Goal: Book appointment/travel/reservation

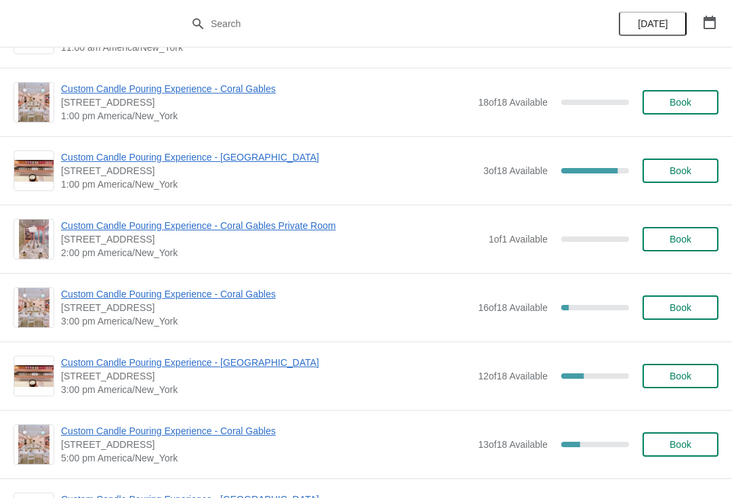
scroll to position [263, 0]
click at [255, 292] on span "Custom Candle Pouring Experience - Coral Gables" at bounding box center [266, 294] width 410 height 14
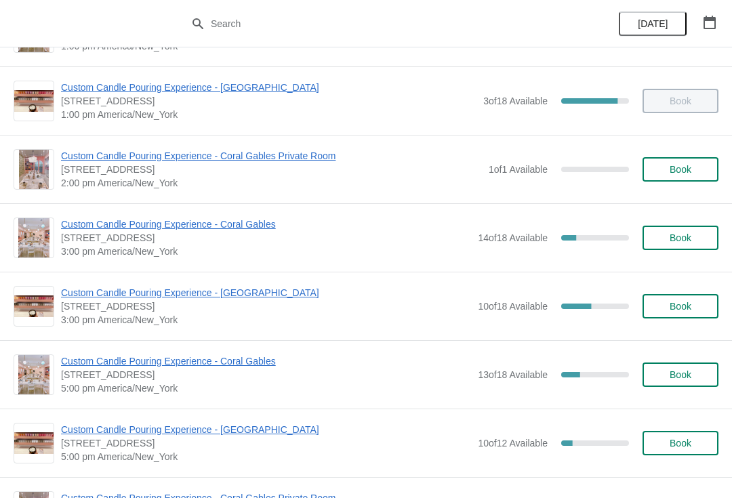
scroll to position [396, 0]
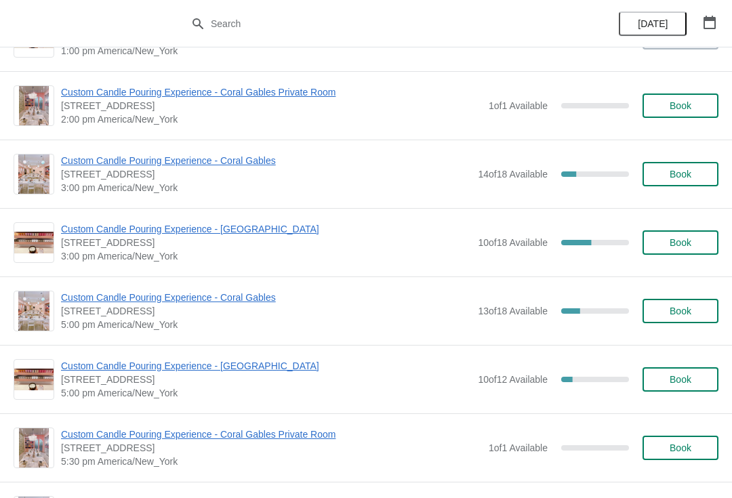
click at [112, 165] on span "Custom Candle Pouring Experience - Coral Gables" at bounding box center [266, 161] width 410 height 14
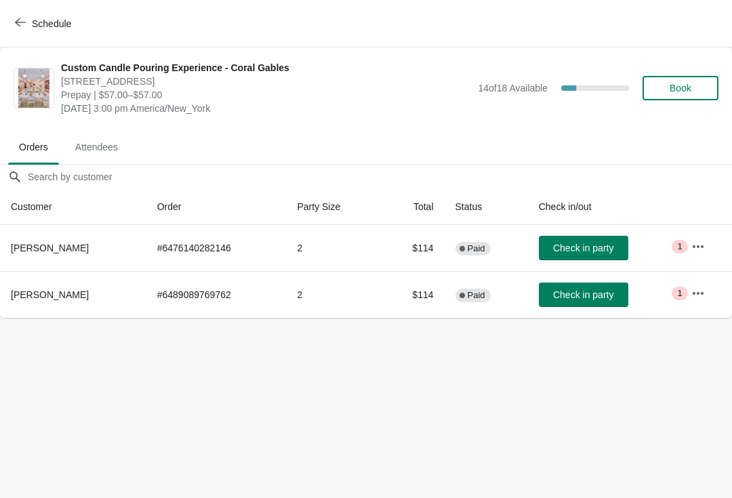
click at [14, 20] on button "Schedule" at bounding box center [44, 24] width 75 height 24
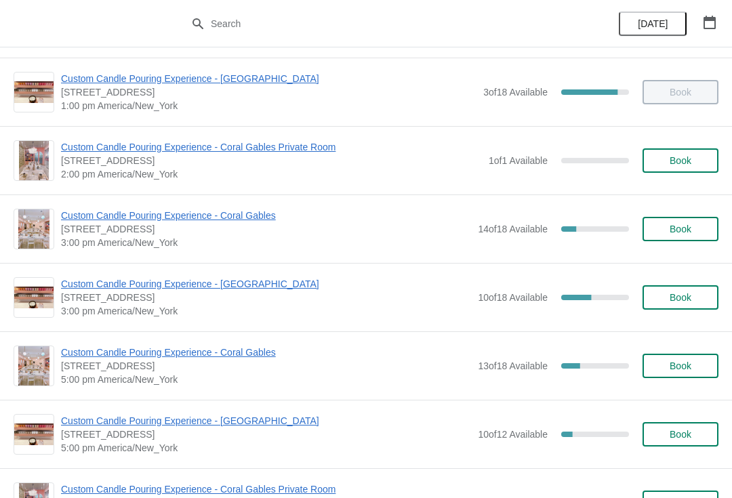
scroll to position [354, 0]
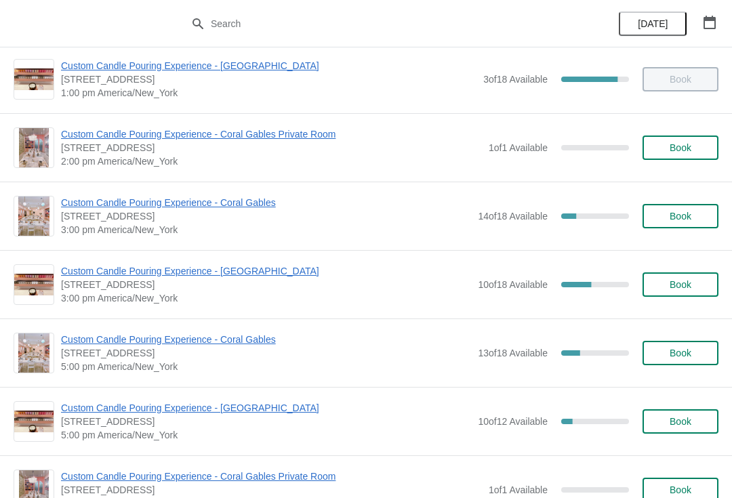
click at [107, 275] on span "Custom Candle Pouring Experience - [GEOGRAPHIC_DATA]" at bounding box center [266, 271] width 410 height 14
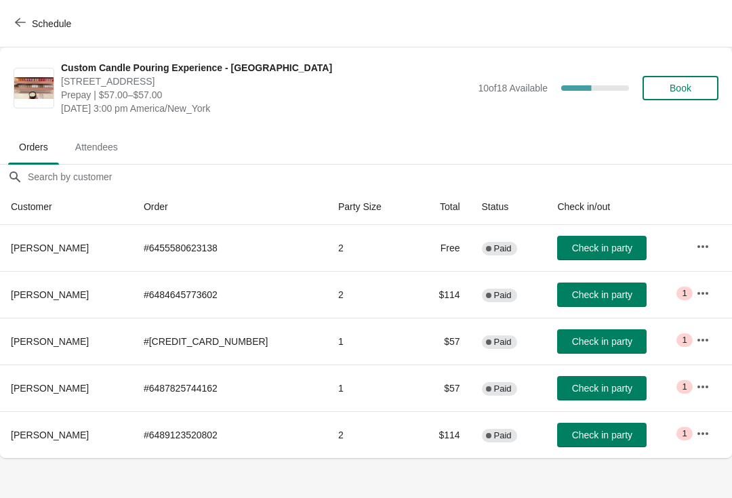
click at [28, 26] on span "Schedule" at bounding box center [45, 23] width 54 height 13
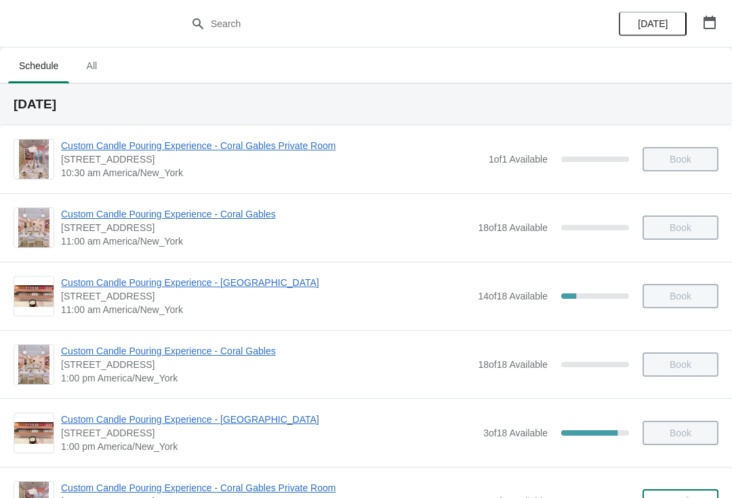
click at [709, 22] on icon "button" at bounding box center [710, 23] width 14 height 14
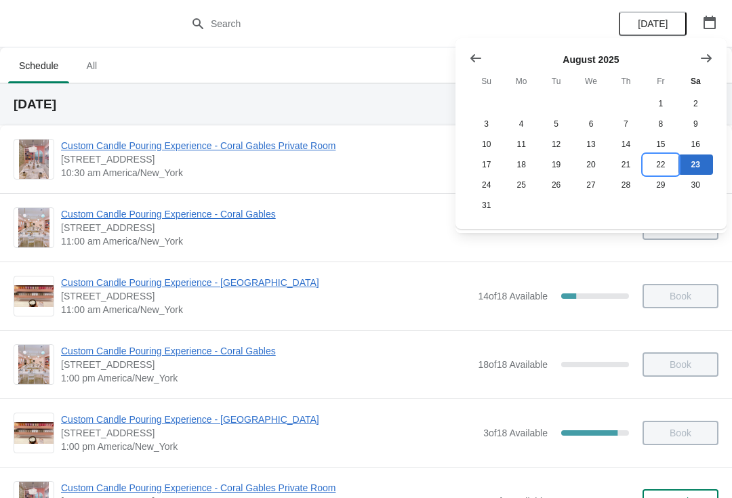
click at [669, 162] on button "22" at bounding box center [661, 165] width 35 height 20
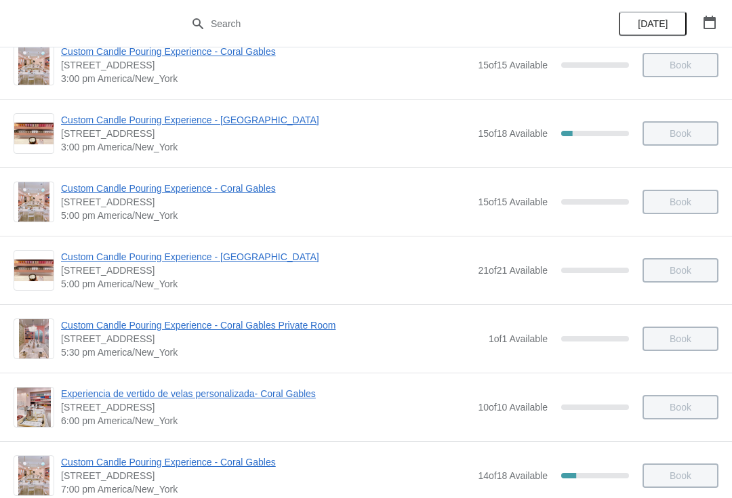
scroll to position [506, 0]
click at [653, 17] on button "[DATE]" at bounding box center [653, 24] width 68 height 24
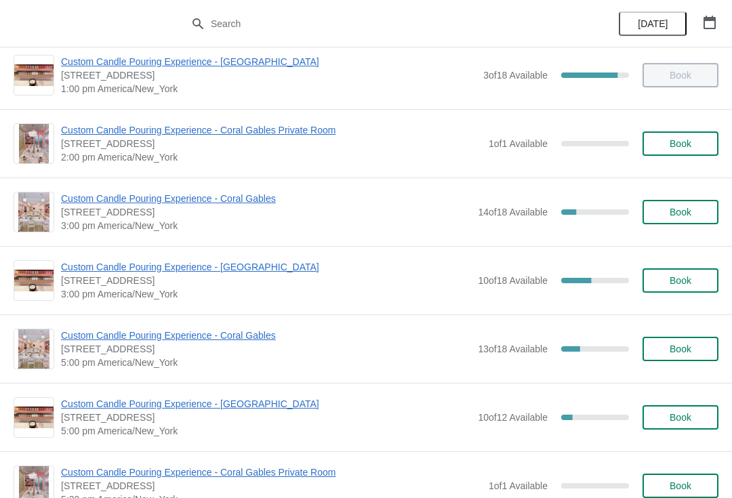
scroll to position [359, 0]
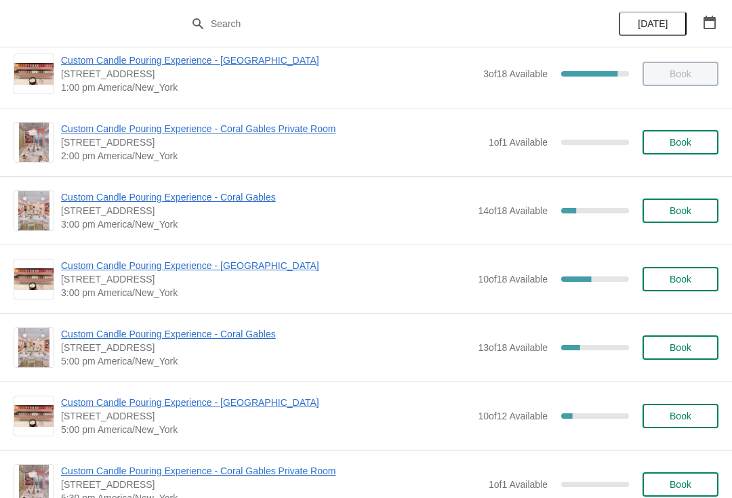
click at [266, 193] on span "Custom Candle Pouring Experience - Coral Gables" at bounding box center [266, 198] width 410 height 14
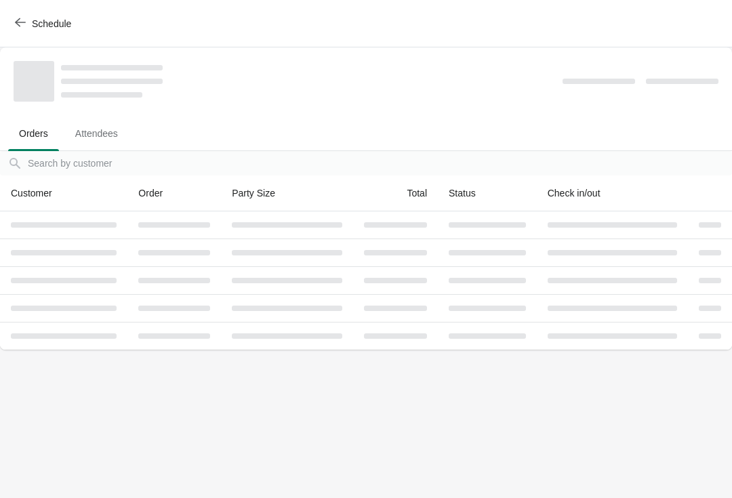
scroll to position [0, 0]
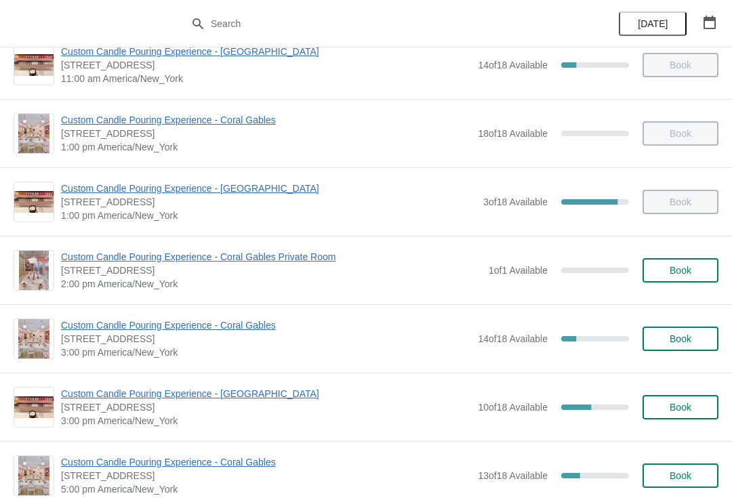
scroll to position [239, 0]
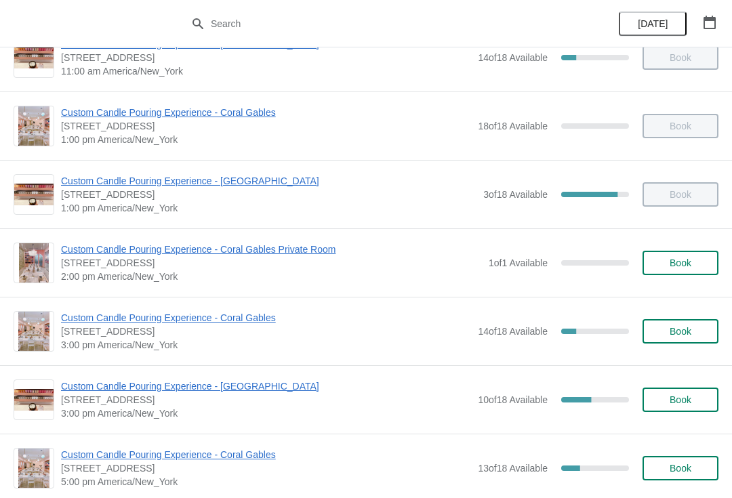
click at [273, 317] on span "Custom Candle Pouring Experience - Coral Gables" at bounding box center [266, 318] width 410 height 14
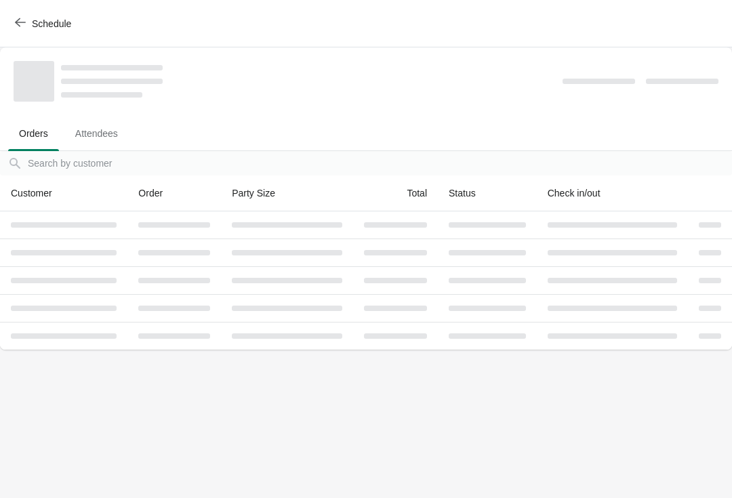
scroll to position [0, 0]
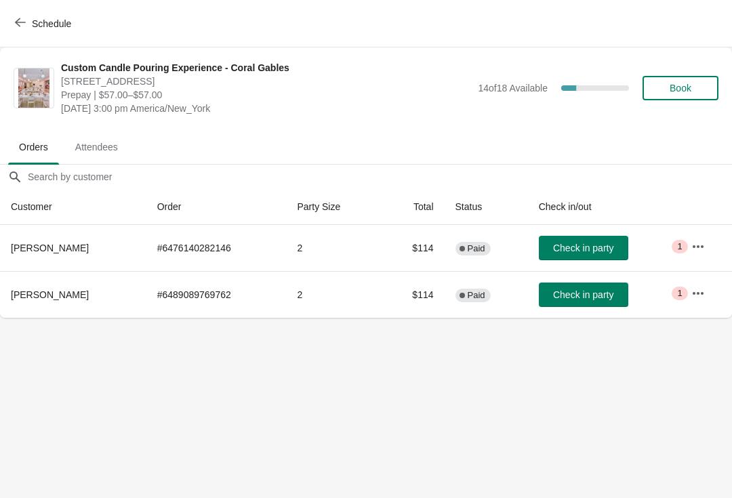
click at [581, 243] on span "Check in party" at bounding box center [583, 248] width 60 height 11
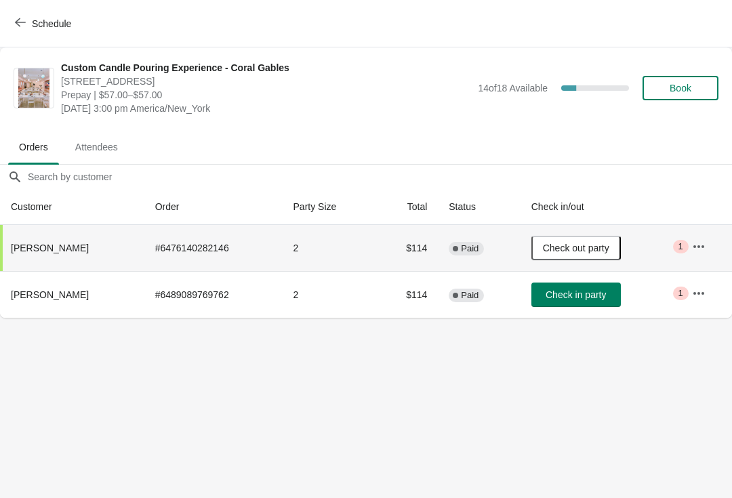
click at [705, 248] on icon "button" at bounding box center [699, 247] width 14 height 14
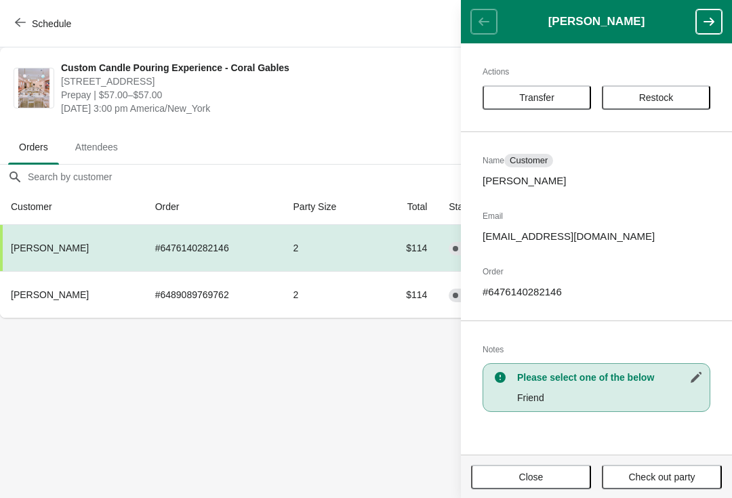
click at [534, 477] on span "Close" at bounding box center [531, 477] width 24 height 11
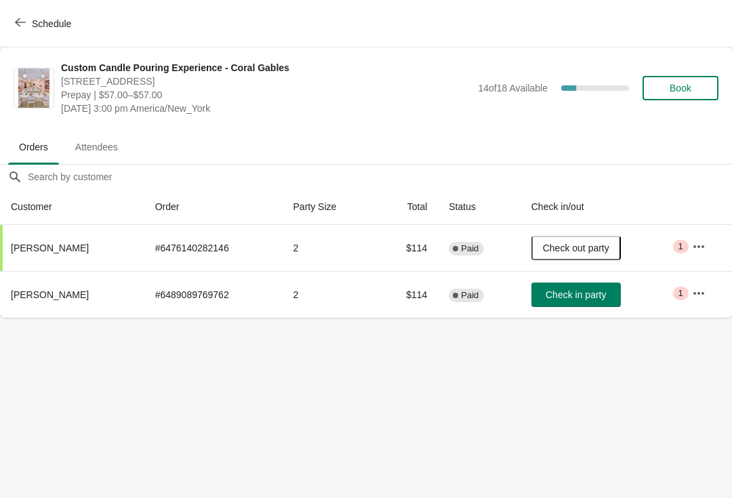
click at [22, 34] on button "Schedule" at bounding box center [44, 24] width 75 height 24
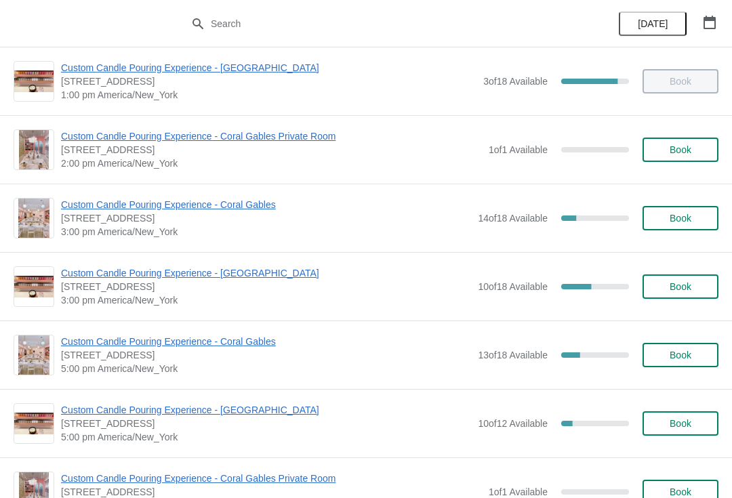
scroll to position [356, 0]
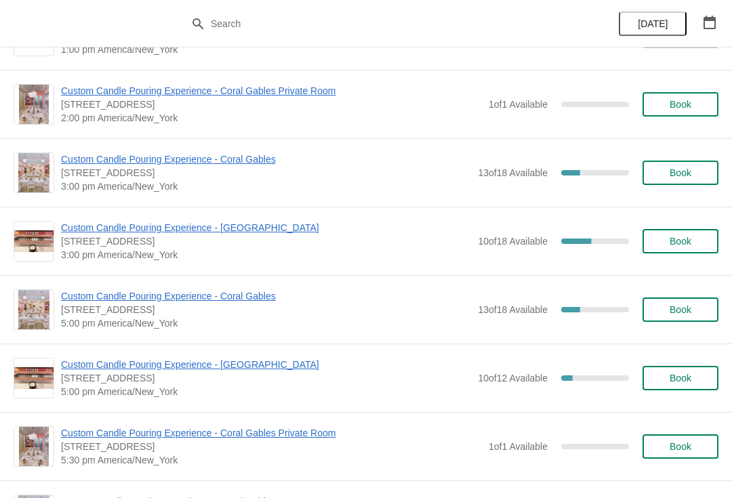
scroll to position [396, 0]
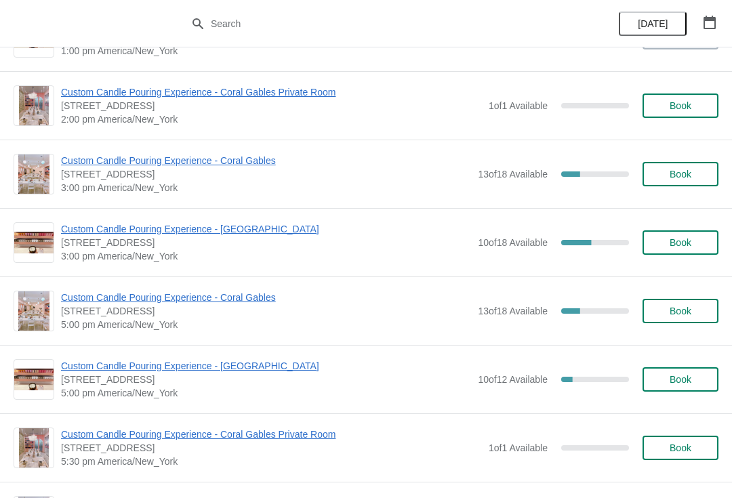
click at [73, 166] on span "Custom Candle Pouring Experience - Coral Gables" at bounding box center [266, 161] width 410 height 14
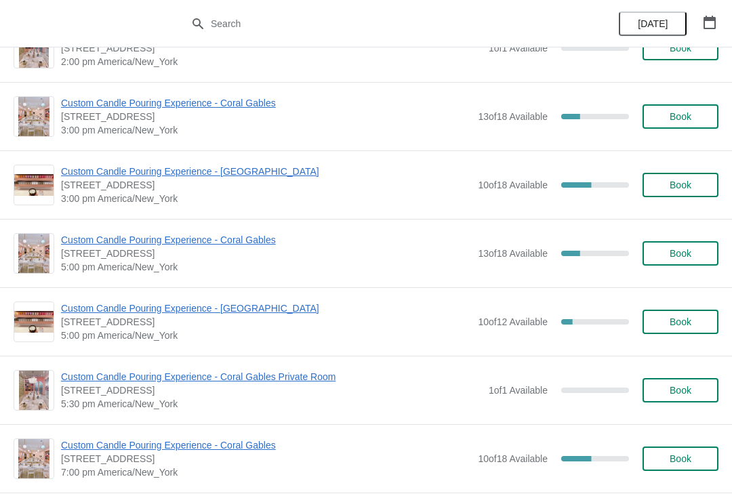
scroll to position [450, 0]
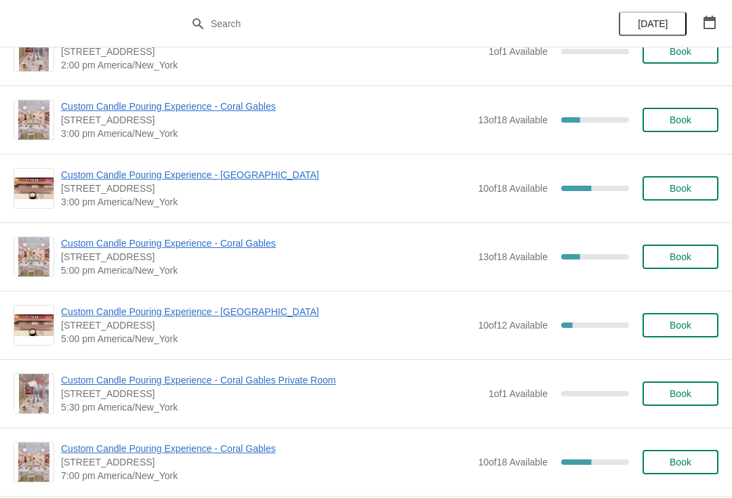
click at [252, 104] on span "Custom Candle Pouring Experience - Coral Gables" at bounding box center [266, 107] width 410 height 14
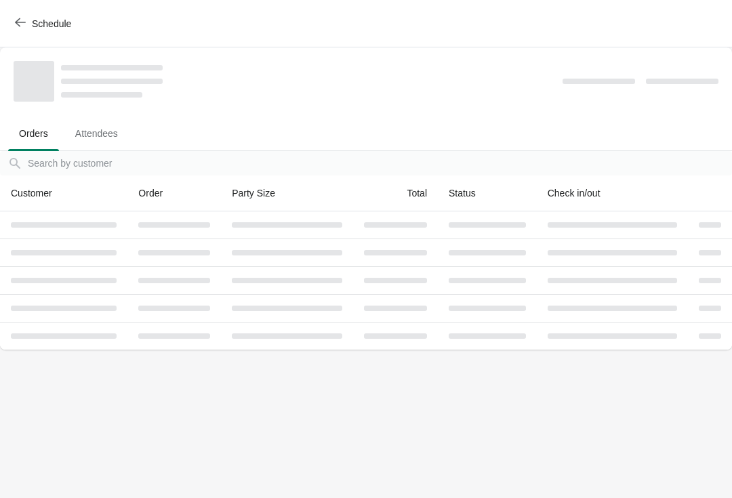
scroll to position [0, 0]
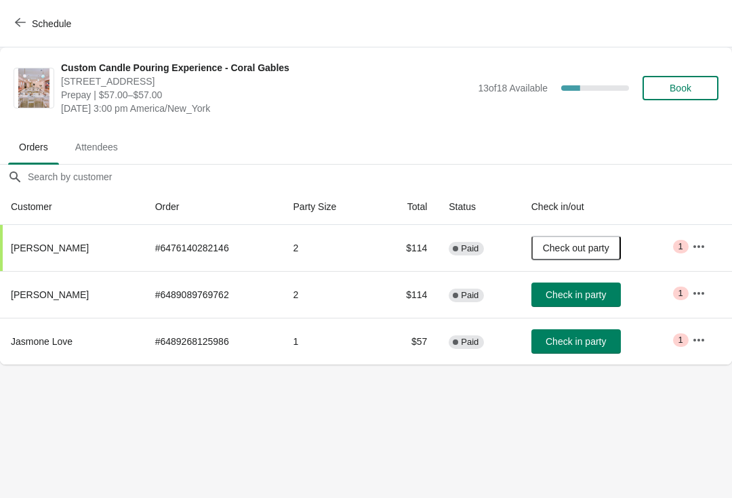
click at [677, 96] on button "Book" at bounding box center [681, 88] width 76 height 24
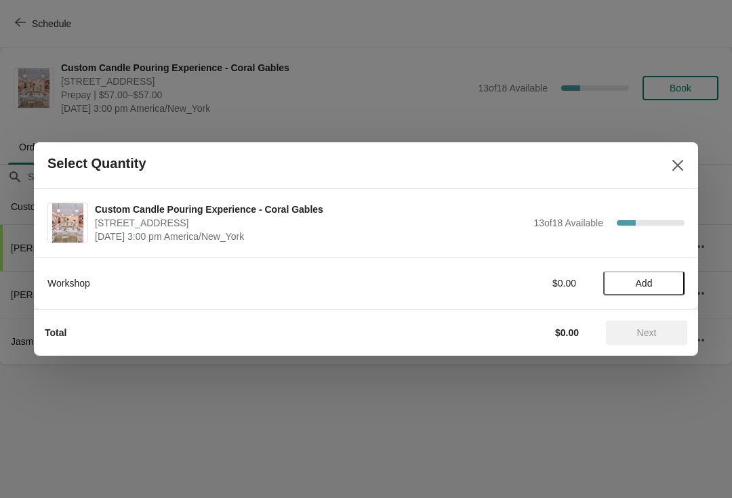
click at [653, 279] on span "Add" at bounding box center [644, 283] width 17 height 11
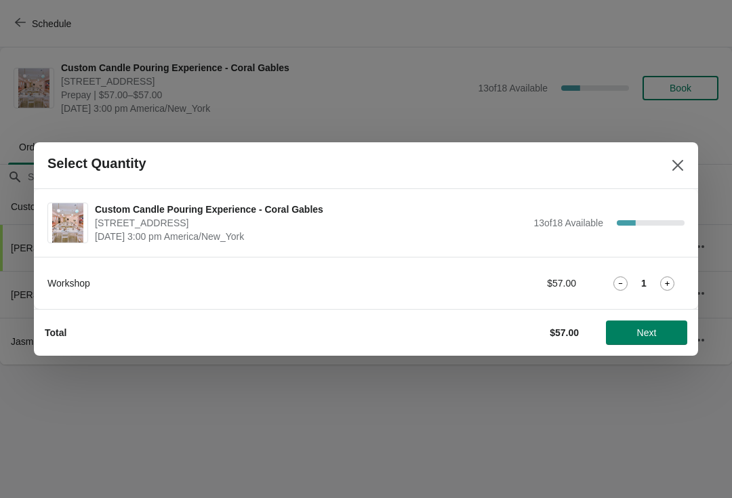
click at [668, 279] on icon at bounding box center [667, 284] width 14 height 14
click at [671, 284] on icon at bounding box center [667, 284] width 14 height 14
click at [673, 280] on icon at bounding box center [667, 284] width 14 height 14
click at [646, 342] on button "Next" at bounding box center [646, 333] width 81 height 24
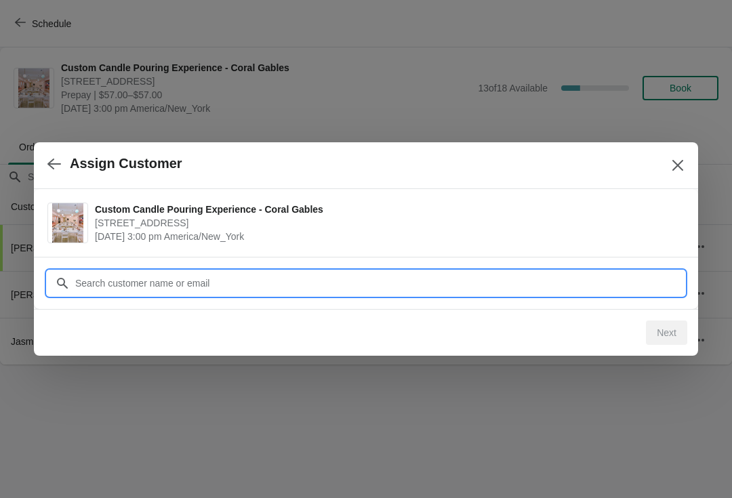
click at [383, 289] on input "Customer" at bounding box center [380, 283] width 610 height 24
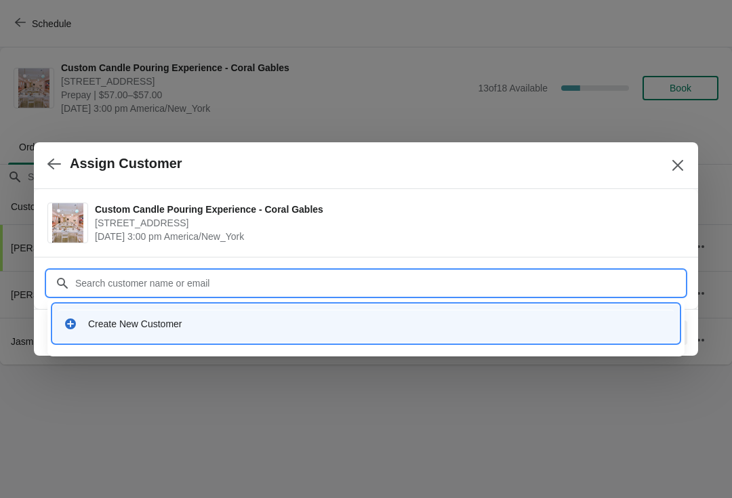
click at [165, 333] on div "Create New Customer" at bounding box center [366, 324] width 616 height 28
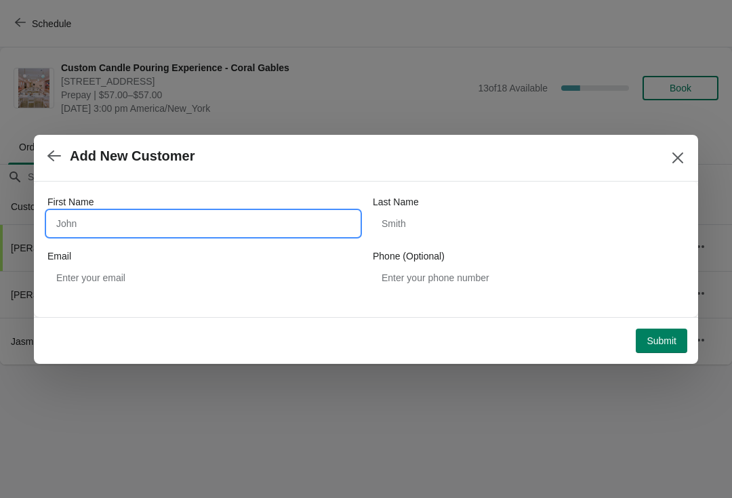
click at [163, 231] on input "First Name" at bounding box center [203, 224] width 312 height 24
click at [265, 225] on input "Groupon" at bounding box center [203, 224] width 312 height 24
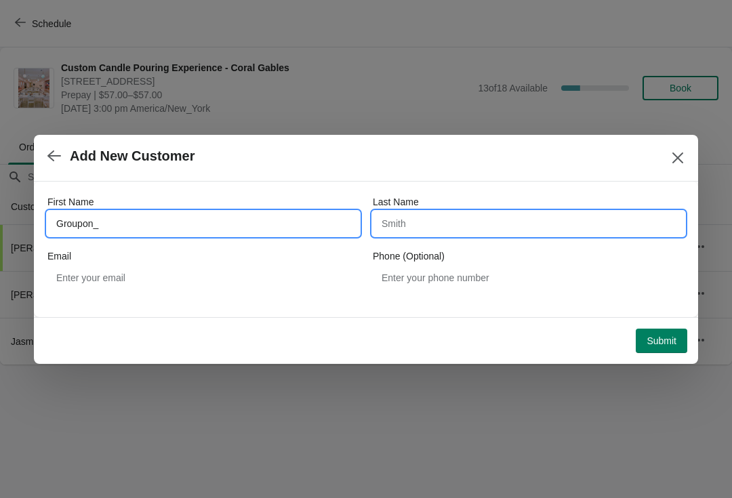
click at [456, 226] on input "Last Name" at bounding box center [529, 224] width 312 height 24
click at [224, 235] on input "Groupon_" at bounding box center [203, 224] width 312 height 24
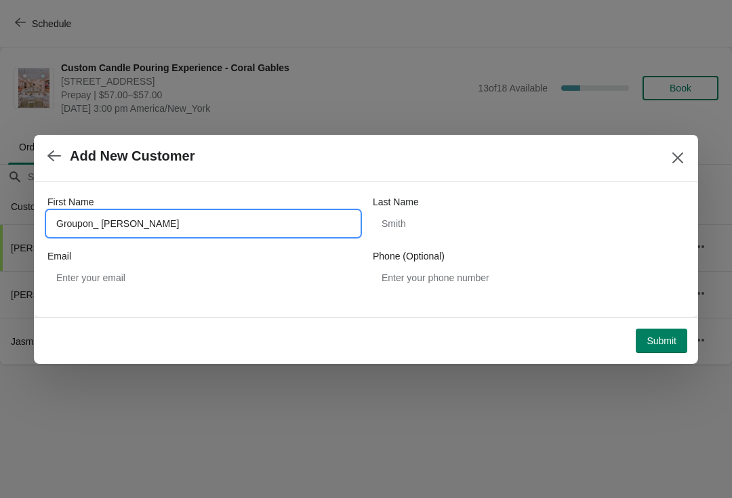
type input "Groupon_ Cortney"
click at [673, 340] on span "Submit" at bounding box center [662, 341] width 30 height 11
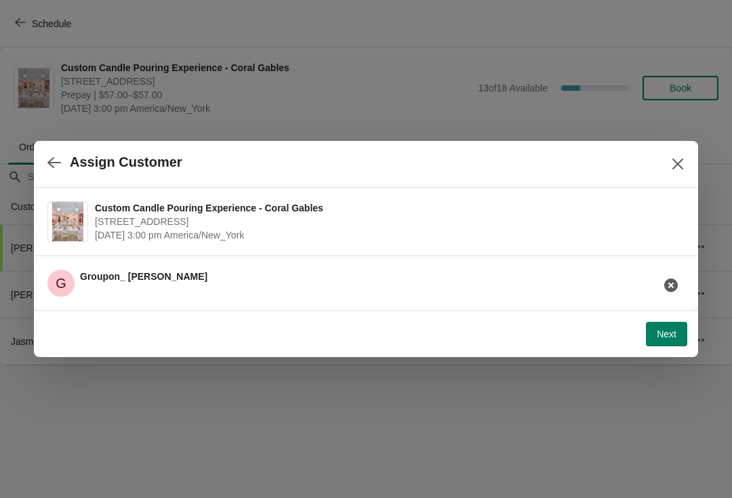
click at [665, 365] on div at bounding box center [366, 249] width 732 height 498
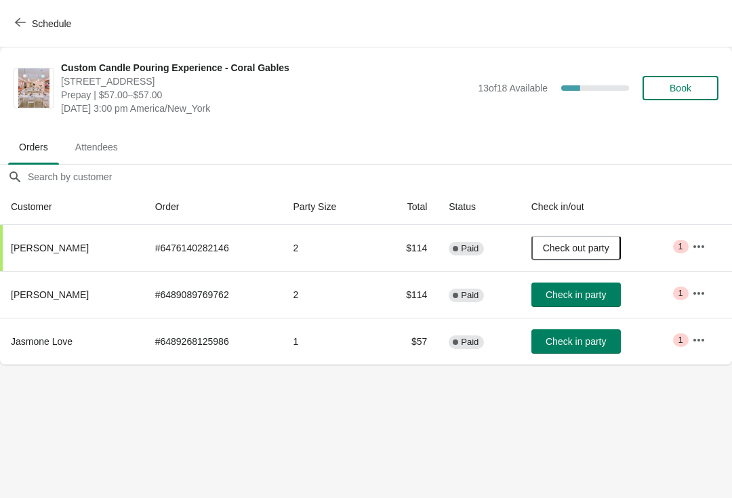
click at [670, 337] on td "Check in party" at bounding box center [601, 341] width 161 height 47
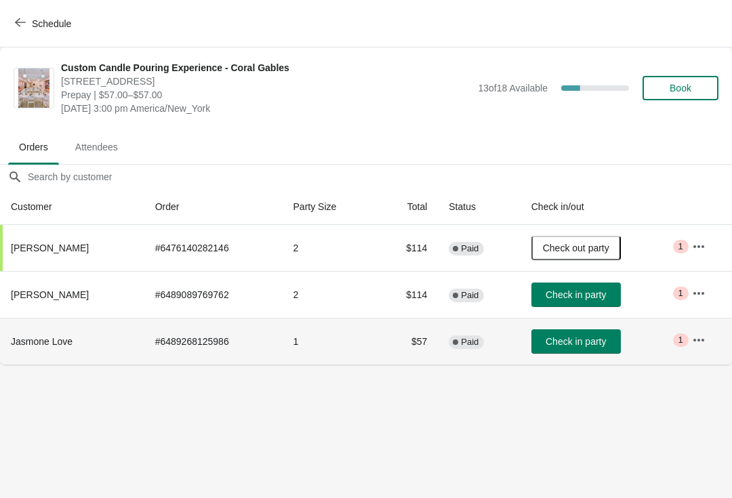
click at [696, 98] on button "Book" at bounding box center [681, 88] width 76 height 24
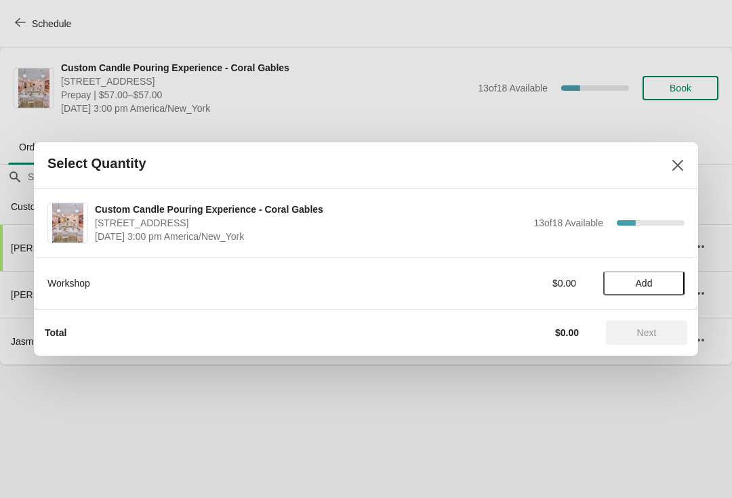
click at [657, 292] on button "Add" at bounding box center [644, 283] width 81 height 24
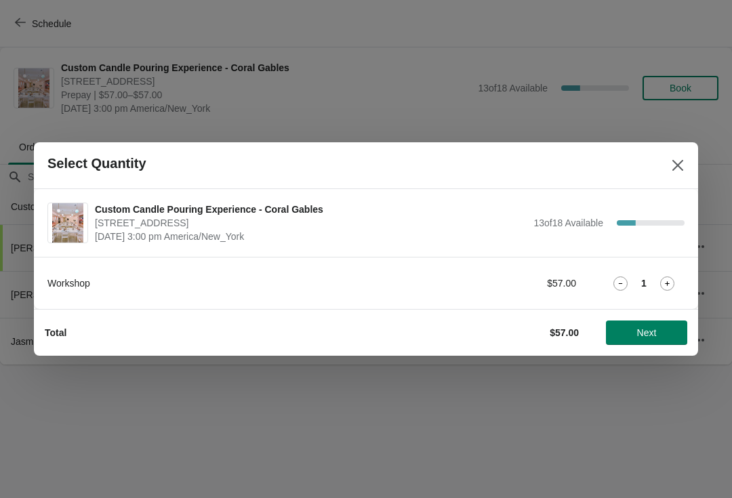
click at [667, 284] on icon at bounding box center [667, 284] width 14 height 14
click at [665, 282] on icon at bounding box center [667, 284] width 14 height 14
click at [667, 279] on icon at bounding box center [667, 284] width 14 height 14
click at [660, 333] on span "Next" at bounding box center [647, 333] width 60 height 11
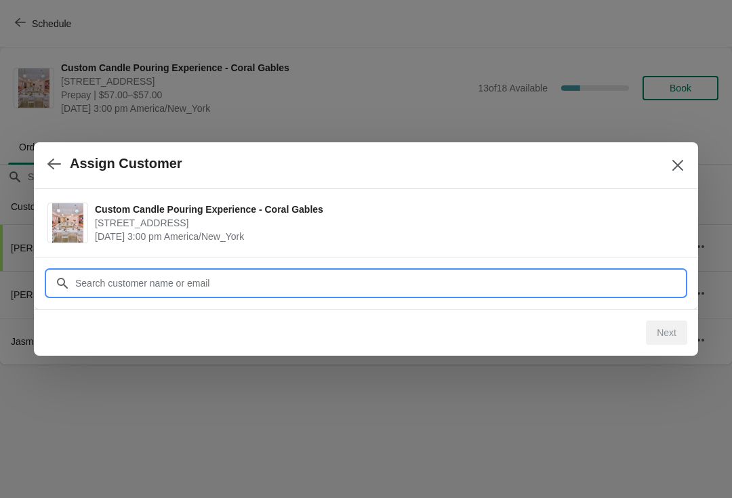
click at [483, 365] on div "Assign Customer Custom Candle Pouring Experience - Coral Gables 154 Giralda Ave…" at bounding box center [366, 365] width 732 height 0
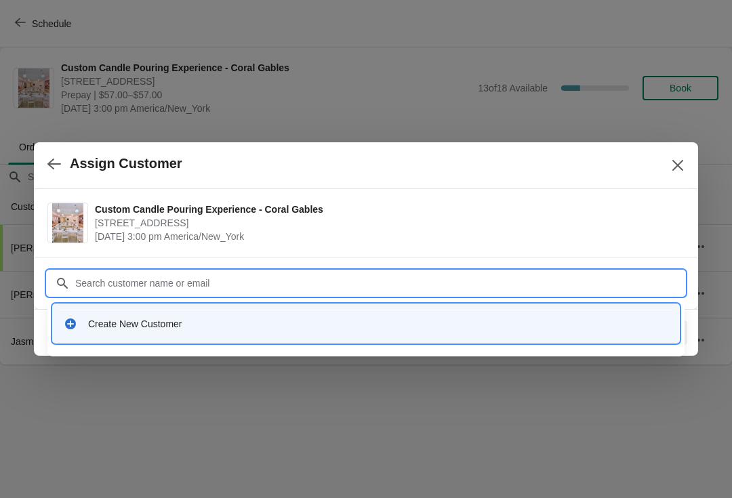
click at [230, 334] on div "Create New Customer" at bounding box center [366, 324] width 616 height 28
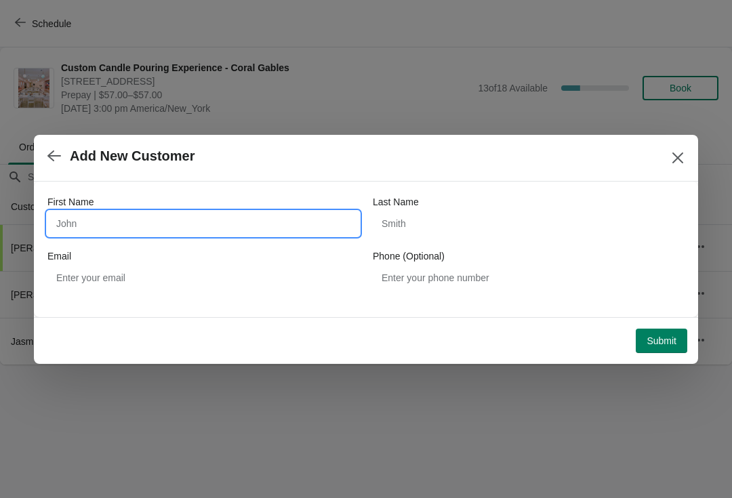
click at [183, 215] on input "First Name" at bounding box center [203, 224] width 312 height 24
type input "[PERSON_NAME]"
click at [665, 336] on span "Submit" at bounding box center [662, 341] width 30 height 11
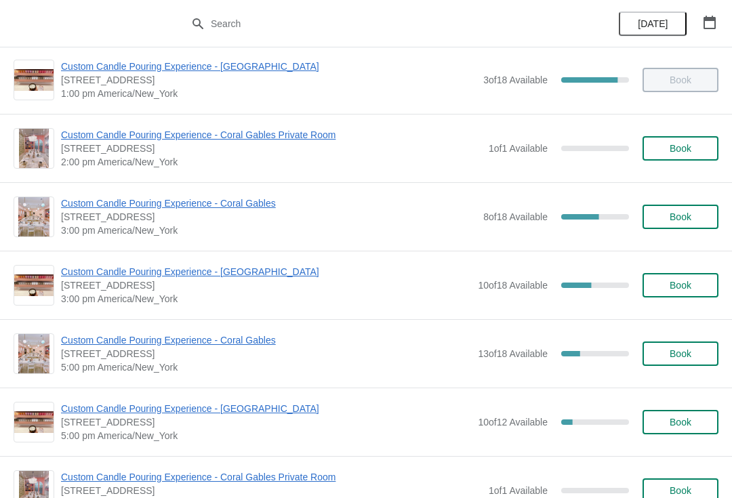
scroll to position [361, 0]
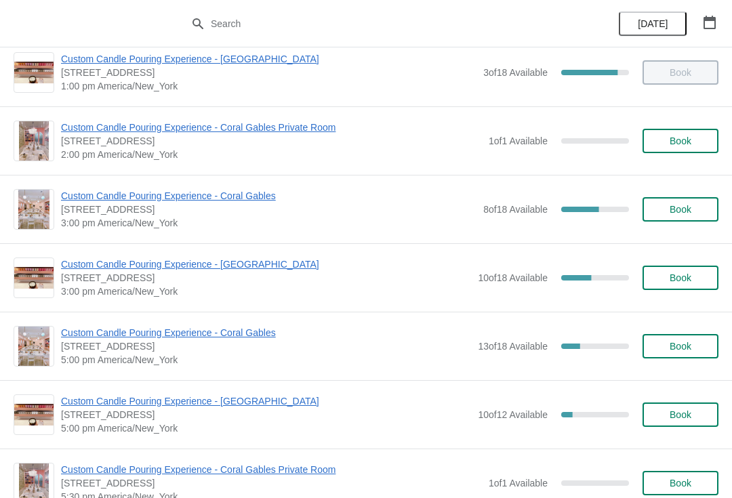
click at [249, 199] on span "Custom Candle Pouring Experience - Coral Gables" at bounding box center [269, 196] width 416 height 14
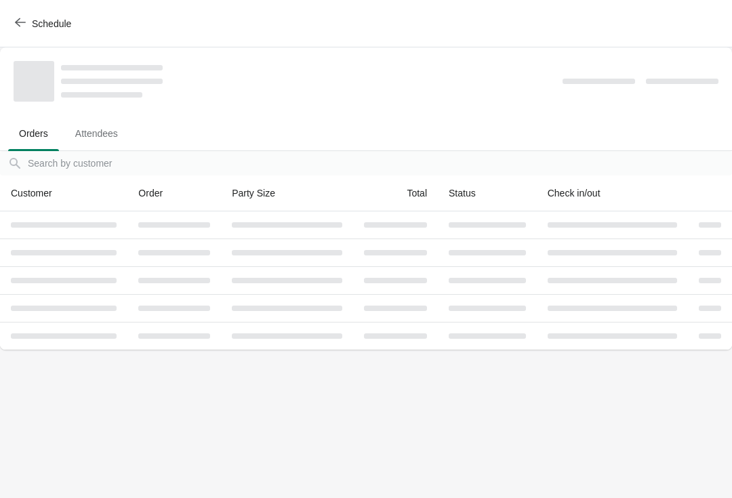
scroll to position [0, 0]
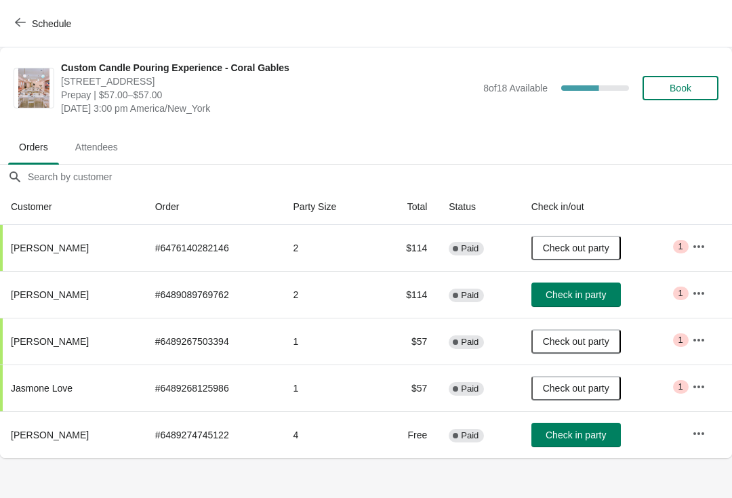
click at [593, 297] on span "Check in party" at bounding box center [576, 295] width 60 height 11
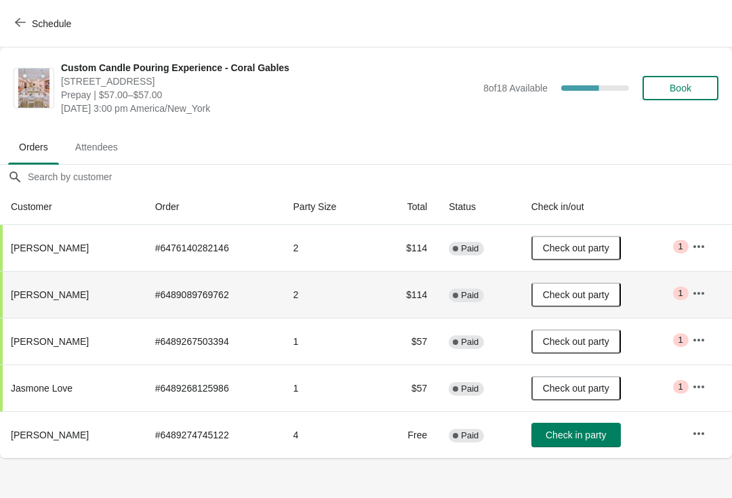
click at [596, 431] on span "Check in party" at bounding box center [576, 435] width 60 height 11
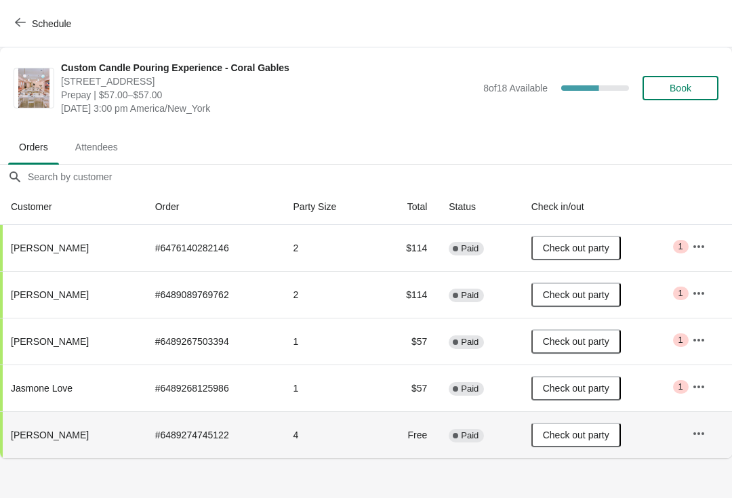
click at [64, 23] on span "Schedule" at bounding box center [51, 23] width 39 height 11
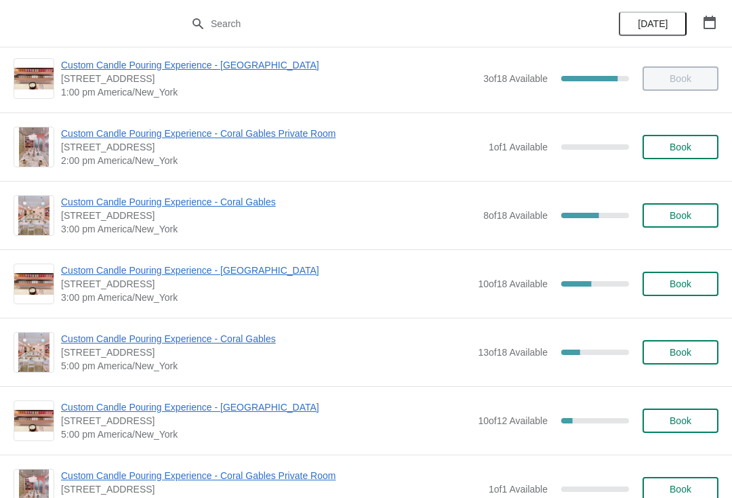
scroll to position [380, 0]
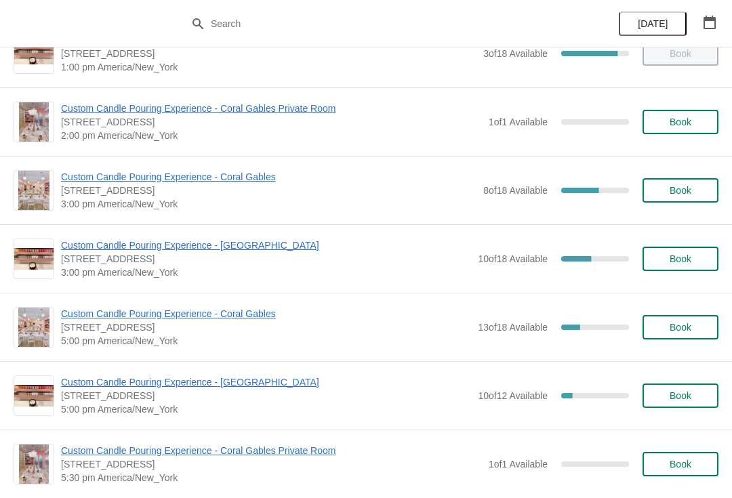
click at [249, 313] on span "Custom Candle Pouring Experience - Coral Gables" at bounding box center [266, 314] width 410 height 14
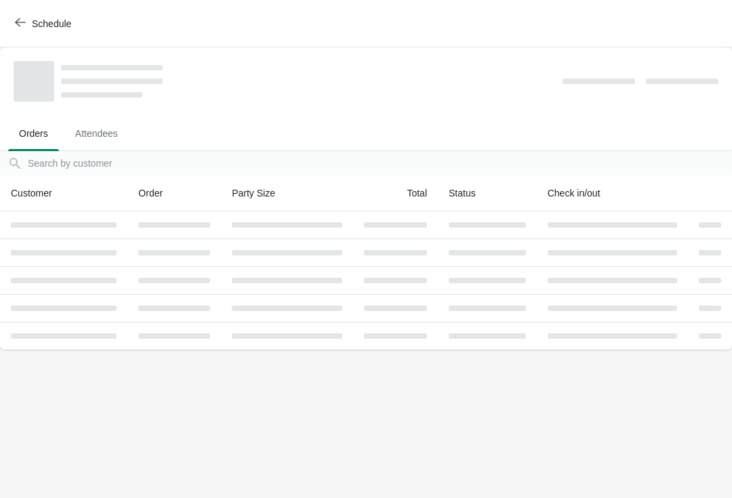
scroll to position [0, 0]
